Goal: Task Accomplishment & Management: Manage account settings

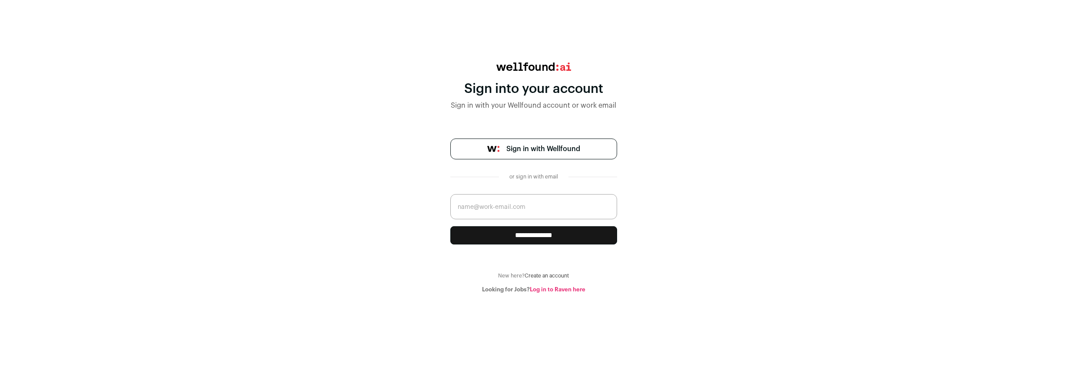
click at [527, 150] on span "Sign in with Wellfound" at bounding box center [544, 149] width 74 height 10
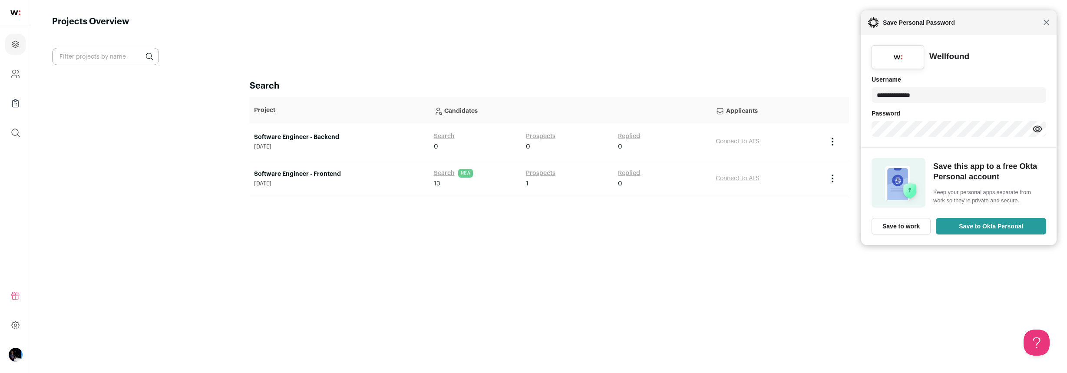
click at [1046, 23] on span "Close" at bounding box center [1046, 22] width 7 height 7
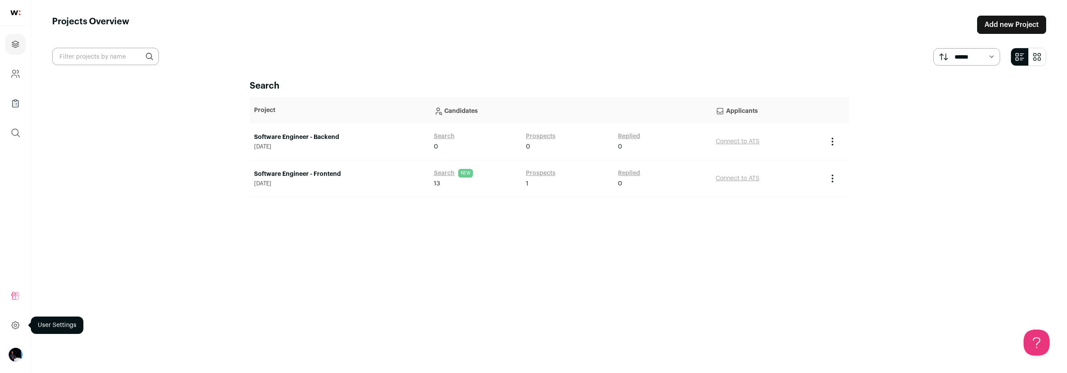
click at [13, 325] on icon at bounding box center [15, 325] width 10 height 10
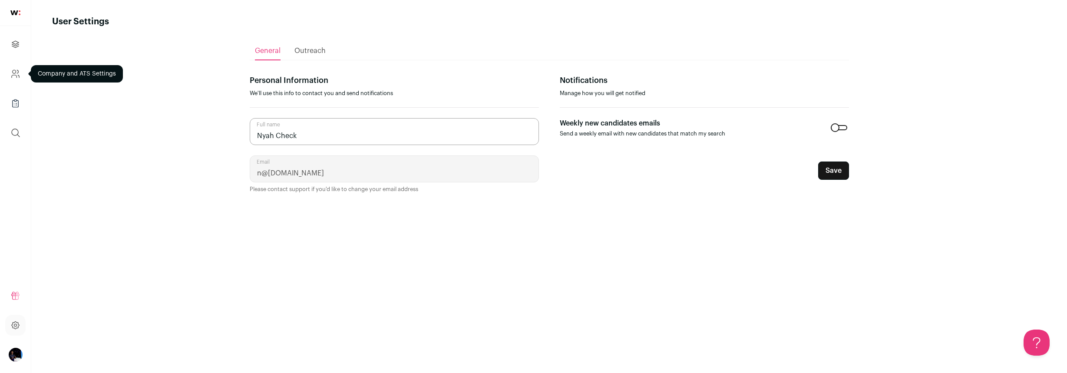
click at [17, 69] on icon "Company and ATS Settings" at bounding box center [15, 74] width 10 height 10
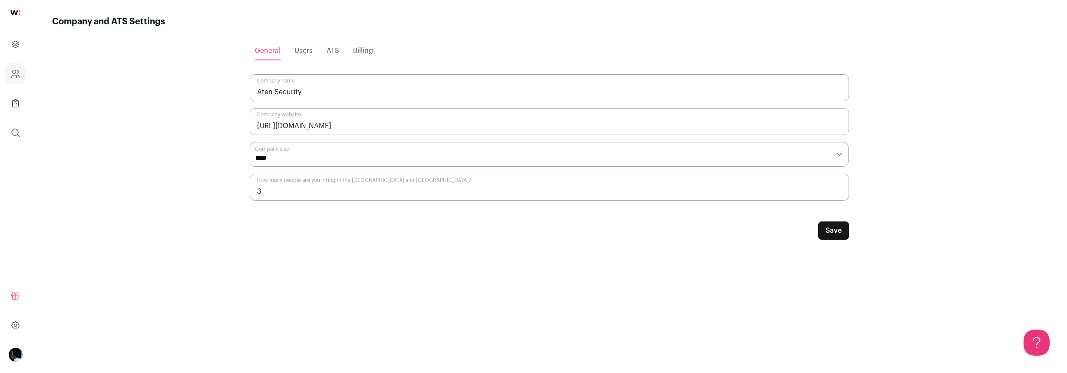
click at [301, 52] on span "Users" at bounding box center [304, 50] width 18 height 7
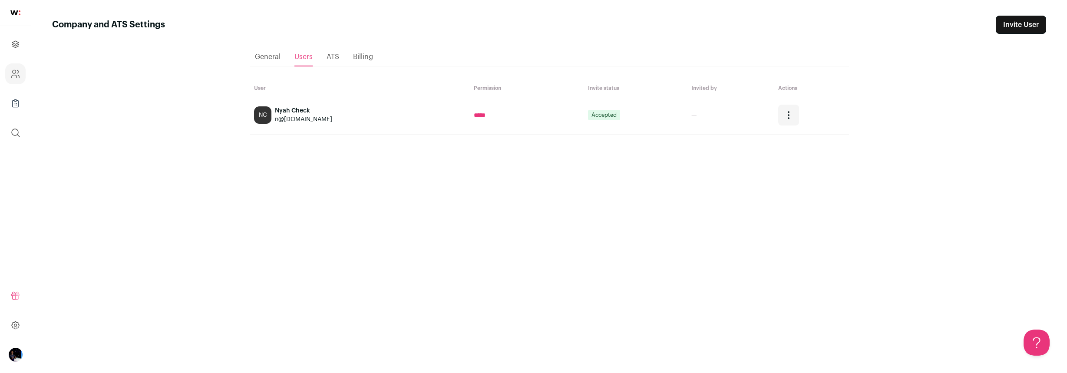
click at [334, 55] on span "ATS" at bounding box center [333, 56] width 13 height 7
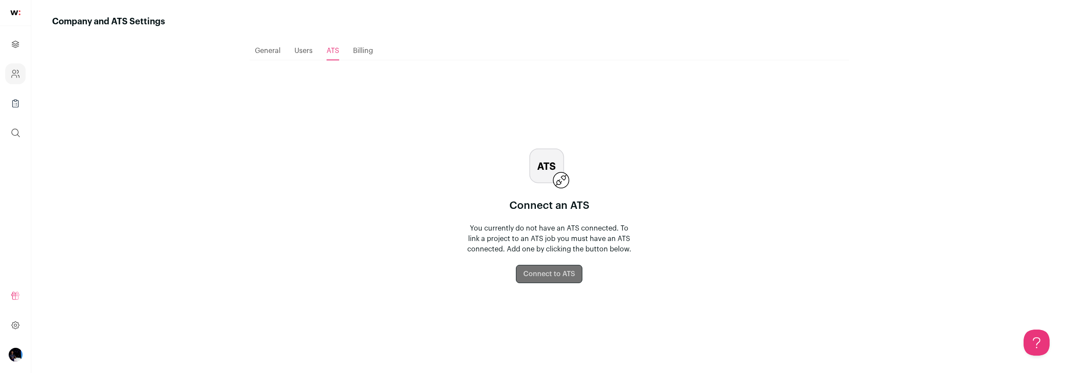
click at [376, 49] on ul "General Users ATS Billing" at bounding box center [549, 51] width 599 height 19
click at [370, 49] on span "Billing" at bounding box center [363, 50] width 20 height 7
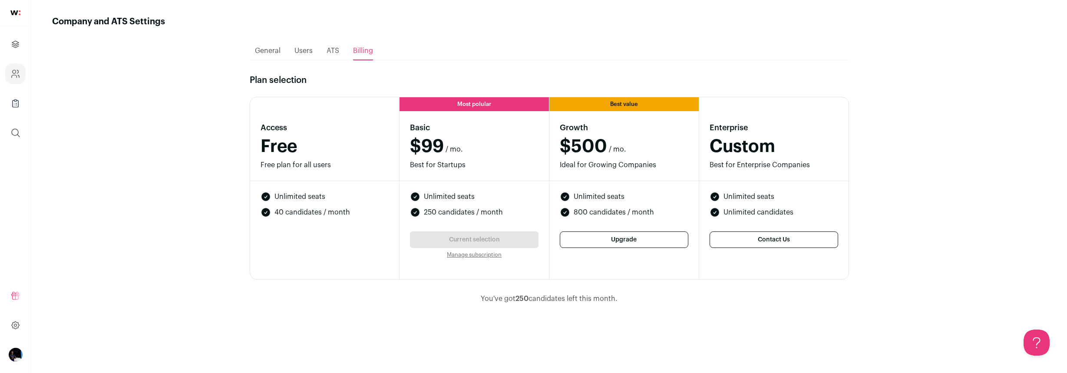
click at [477, 253] on link "Manage subscription" at bounding box center [474, 255] width 55 height 6
click at [316, 199] on span "Unlimited seats" at bounding box center [300, 197] width 51 height 10
click at [18, 46] on icon "Projects" at bounding box center [15, 44] width 10 height 10
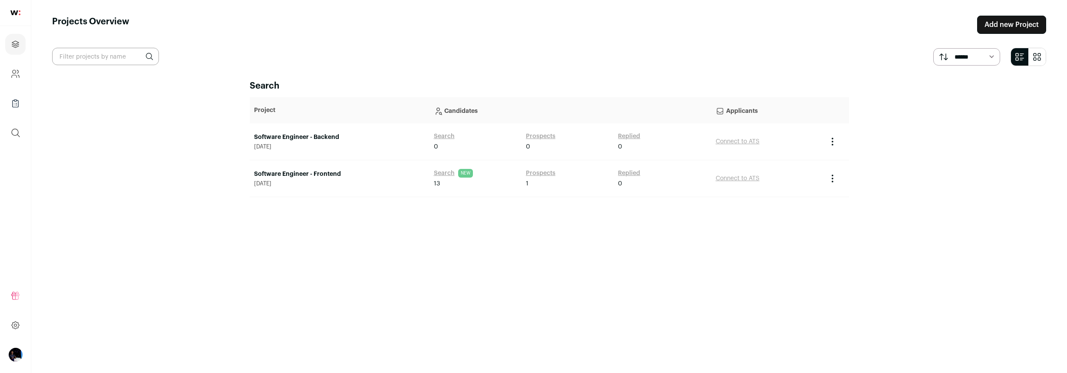
click at [301, 174] on link "Software Engineer - Frontend" at bounding box center [339, 174] width 171 height 9
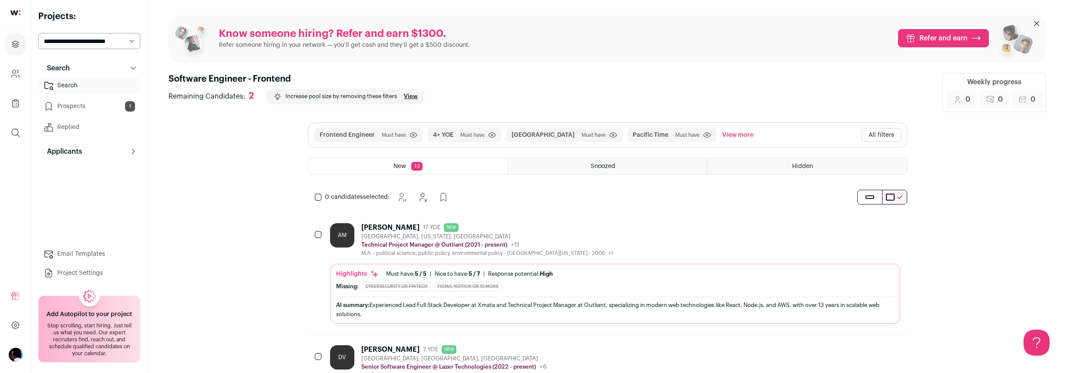
click at [76, 104] on link "Prospects 1" at bounding box center [89, 106] width 102 height 17
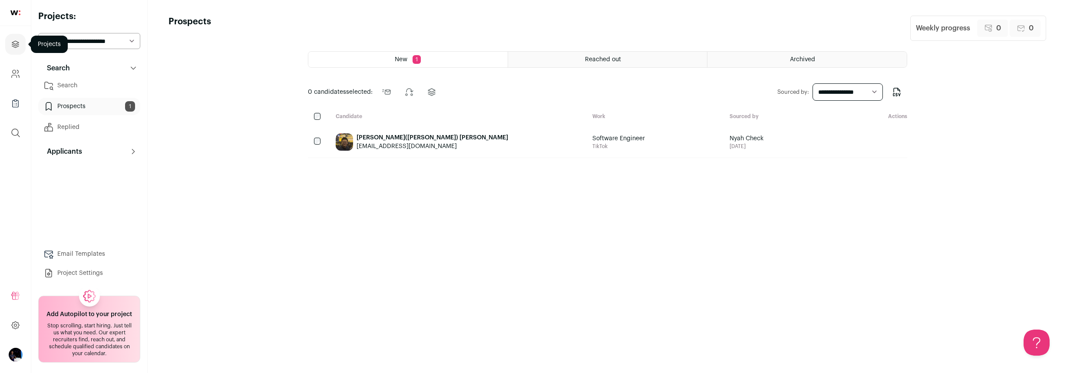
click at [16, 41] on icon "Projects" at bounding box center [15, 44] width 7 height 7
